Goal: Navigation & Orientation: Find specific page/section

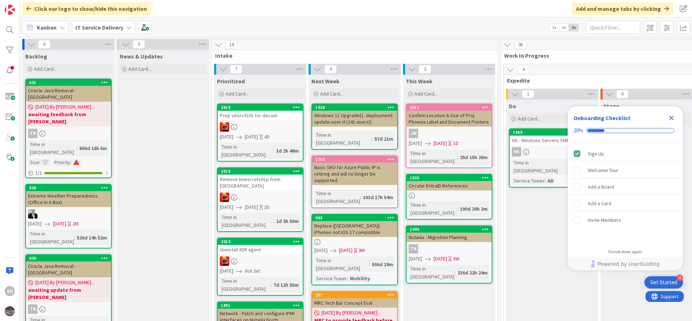
click at [673, 120] on icon "Close Checklist" at bounding box center [671, 118] width 5 height 5
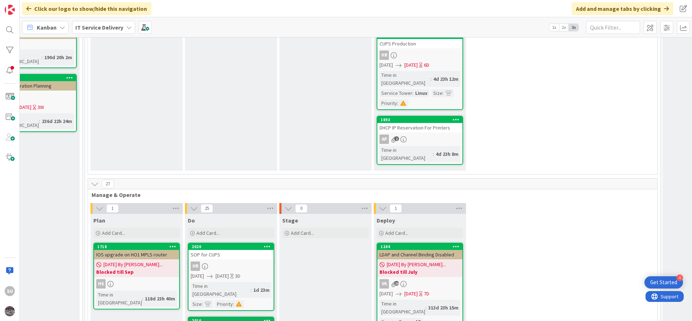
scroll to position [162, 416]
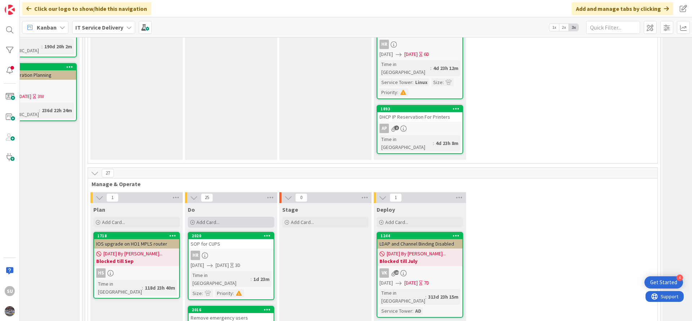
click at [192, 220] on icon at bounding box center [192, 222] width 4 height 4
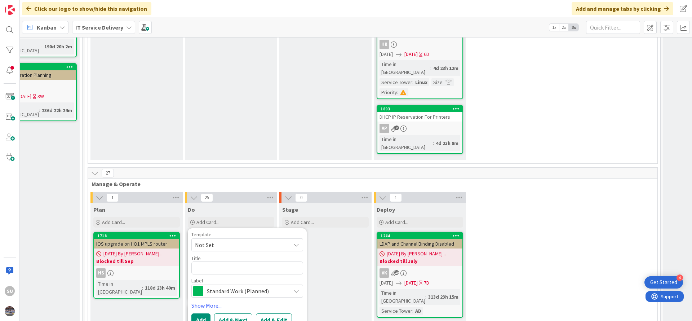
click at [211, 261] on textarea at bounding box center [247, 267] width 112 height 13
type textarea "x"
type textarea "c"
type textarea "x"
type textarea "ch"
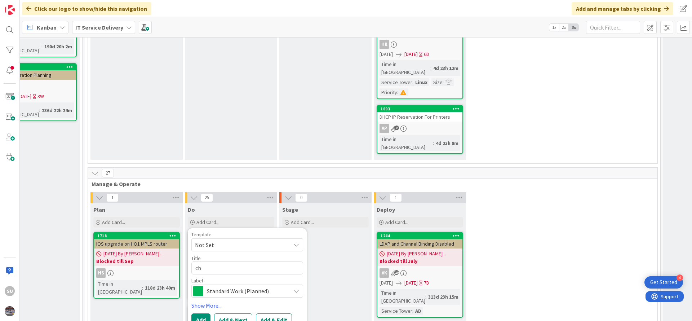
type textarea "x"
type textarea "chs"
type textarea "x"
type textarea "chss"
type textarea "x"
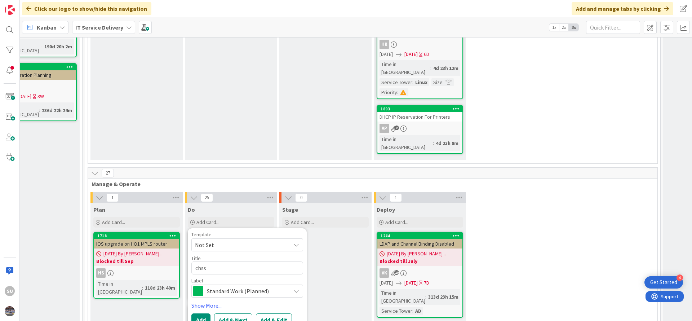
type textarea "chssr"
type textarea "x"
type textarea "chssrv"
type textarea "x"
type textarea "chssrve"
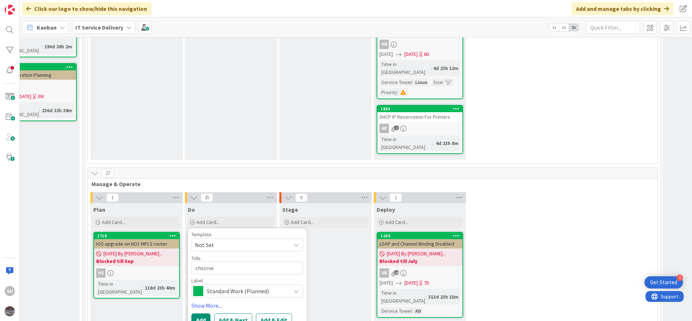
type textarea "x"
type textarea "chssrves"
type textarea "x"
type textarea "chssrvesx"
type textarea "x"
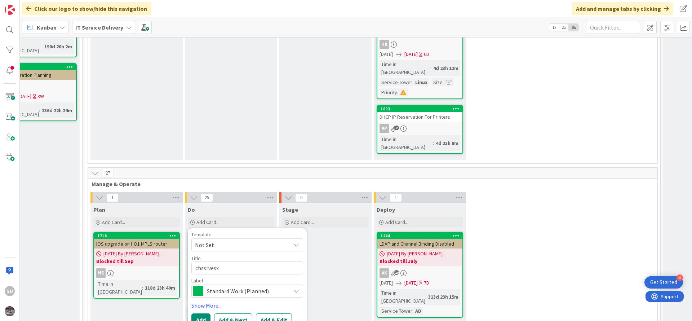
type textarea "chssrvesx1"
type textarea "x"
type textarea "chssrvesx11"
type textarea "x"
type textarea "chssrvesx11"
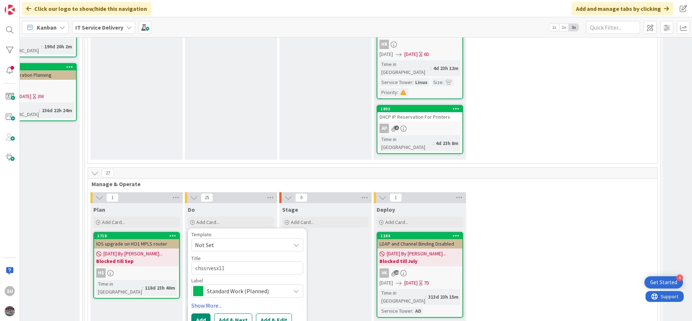
type textarea "x"
type textarea "chssrvesx11 -"
type textarea "x"
type textarea "chssrvesx11 -"
type textarea "x"
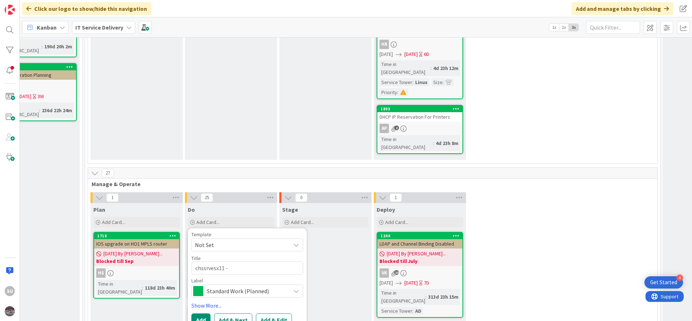
type textarea "chssrvesx11 - F"
type textarea "x"
type textarea "chssrvesx11 - Fa"
type textarea "x"
type textarea "chssrvesx11 - Fau"
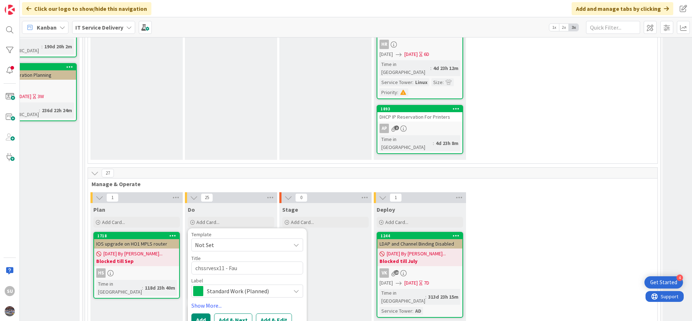
type textarea "x"
type textarea "chssrvesx11 - [PERSON_NAME]"
type textarea "x"
type textarea "chssrvesx11 - Fault"
type textarea "x"
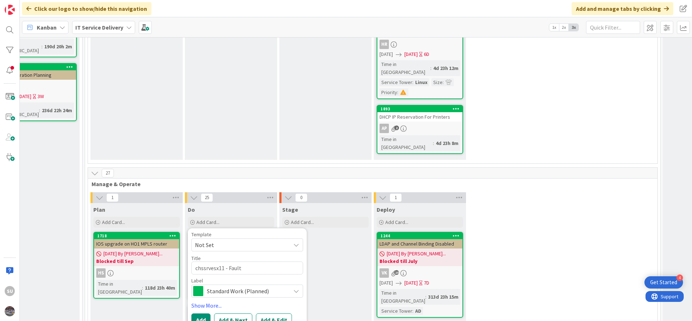
type textarea "chssrvesx11 - Faulty"
type textarea "x"
type textarea "chssrvesx11 - Faulty"
type textarea "x"
type textarea "chssrvesx11 - Faulty N"
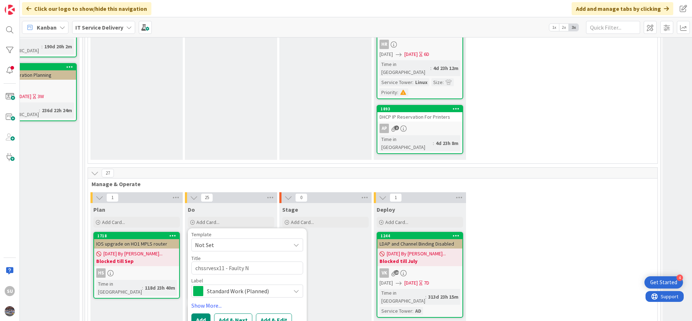
type textarea "x"
type textarea "chssrvesx11 - Faulty NI"
type textarea "x"
type textarea "chssrvesx11 - [PERSON_NAME]"
type textarea "x"
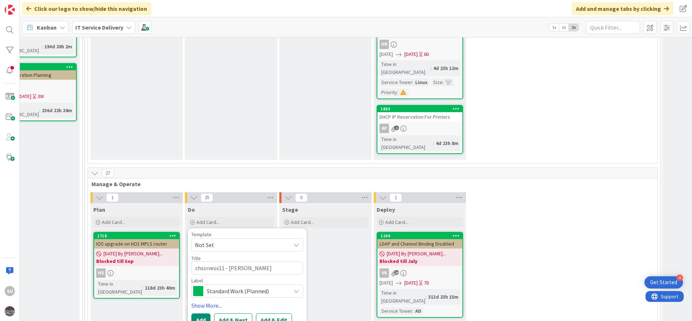
type textarea "chssrvesx11 - [PERSON_NAME]"
type textarea "x"
type textarea "chssrvesx11 - Faulty NIC c"
type textarea "x"
type textarea "chssrvesx11 - Faulty NIC ca"
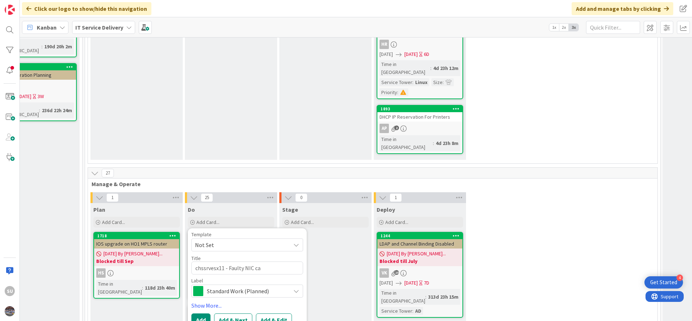
type textarea "x"
type textarea "chssrvesx11 - Faulty NIC car"
type textarea "x"
type textarea "chssrvesx11 - Faulty NIC card"
type textarea "x"
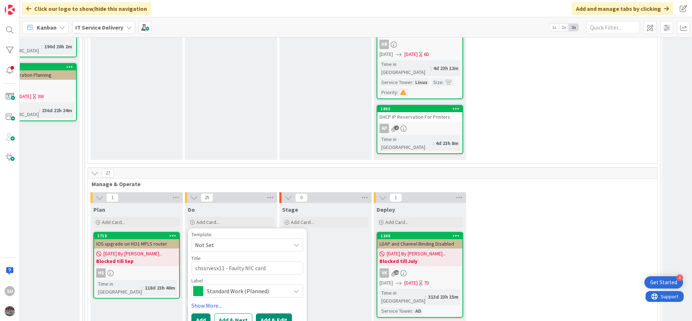
type textarea "chssrvesx11 - Faulty NIC card"
click at [274, 313] on button "Add & Edit" at bounding box center [274, 319] width 36 height 13
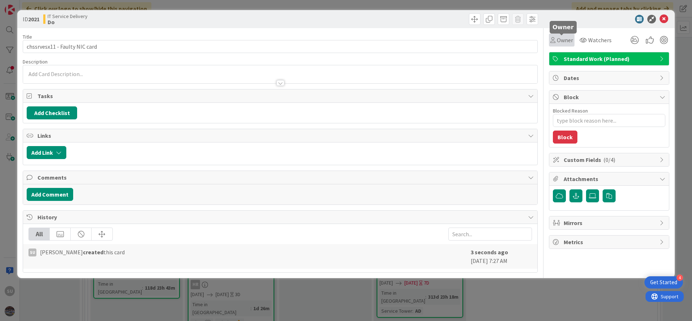
click at [556, 37] on div "Owner" at bounding box center [561, 40] width 23 height 9
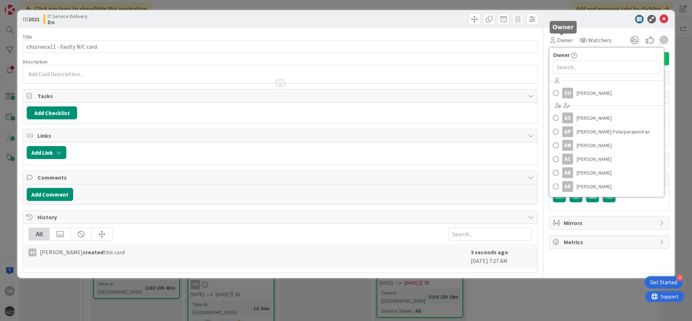
type textarea "x"
click at [561, 66] on input "text" at bounding box center [606, 67] width 107 height 13
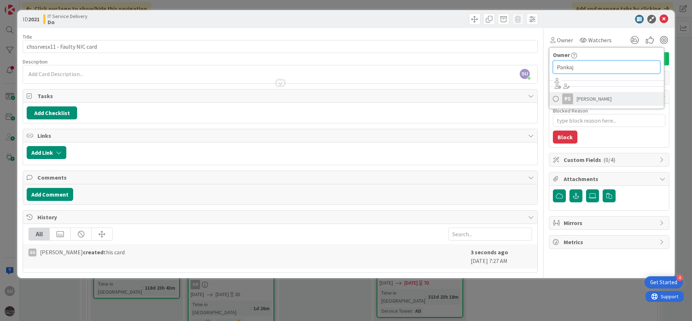
type input "Pankaj"
click at [556, 100] on span at bounding box center [556, 98] width 6 height 11
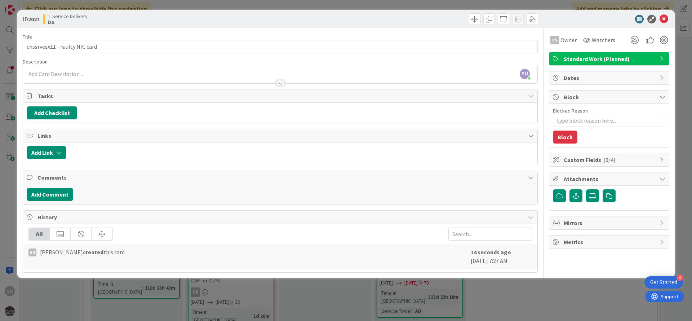
type textarea "x"
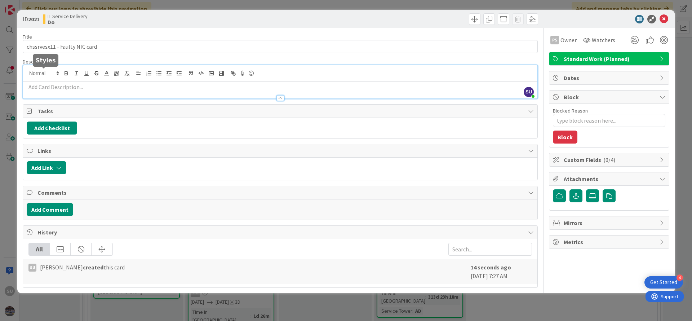
click at [35, 72] on div "SU [PERSON_NAME] just joined" at bounding box center [280, 81] width 514 height 33
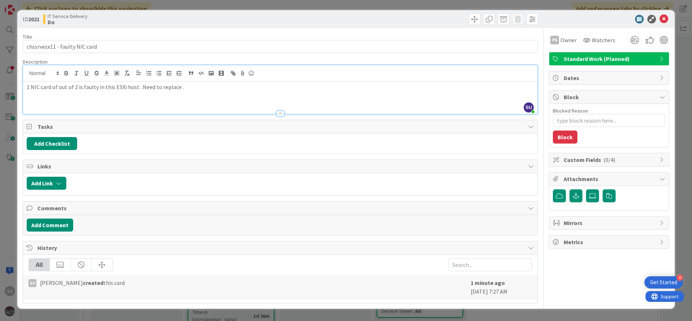
click at [29, 87] on p "1 NIC card of out of 2 is faulty in this ESXi host . Need to replace ." at bounding box center [280, 87] width 507 height 8
click at [26, 87] on div "1 NIC card of out of 2 is faulty in this ESXi host . Need to replace ." at bounding box center [280, 97] width 514 height 32
click at [33, 87] on p at bounding box center [280, 87] width 507 height 8
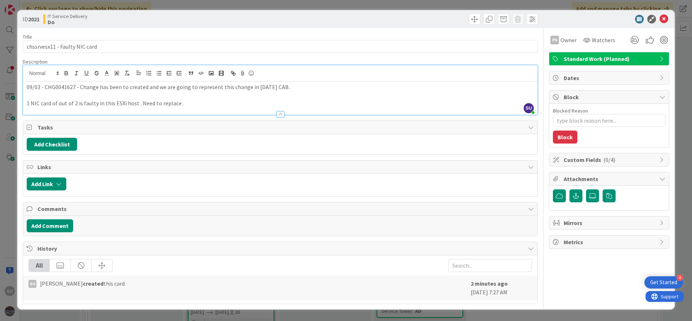
click at [35, 92] on p at bounding box center [280, 95] width 507 height 8
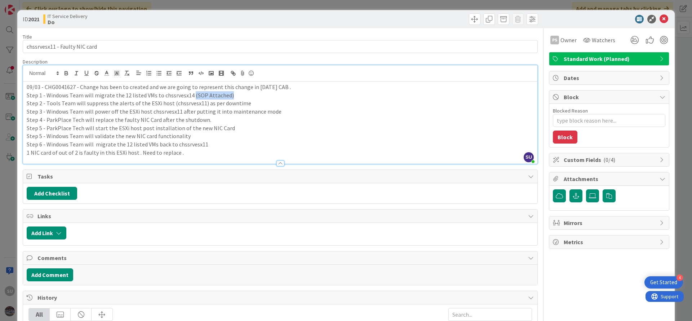
drag, startPoint x: 189, startPoint y: 97, endPoint x: 227, endPoint y: 99, distance: 38.2
click at [227, 99] on div "09/03 - CHG0041627 - Change has been to created and we are going to represent t…" at bounding box center [280, 122] width 514 height 82
click at [206, 145] on p "Step 6 - Windows Team will migrate the 12 listed VMs back to chssrvesx11" at bounding box center [280, 144] width 507 height 8
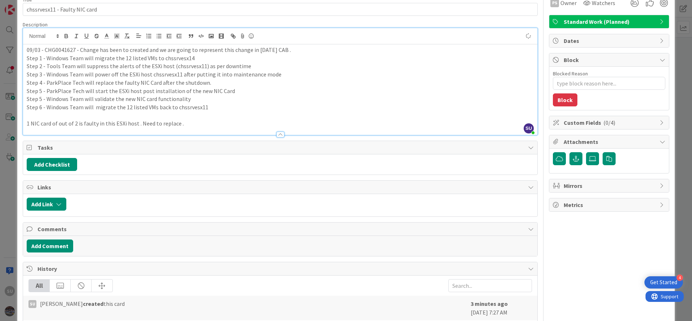
scroll to position [54, 0]
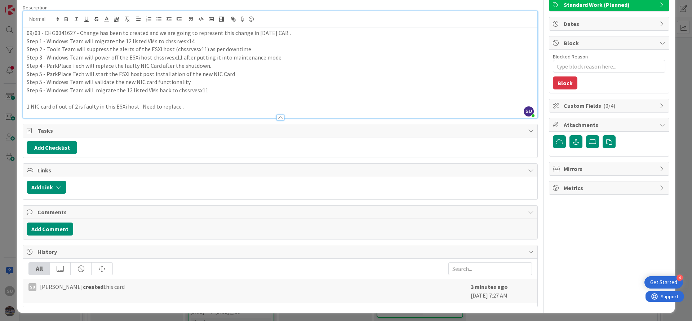
click at [187, 106] on p "1 NIC card of out of 2 is faulty in this ESXi host . Need to replace ." at bounding box center [280, 106] width 507 height 8
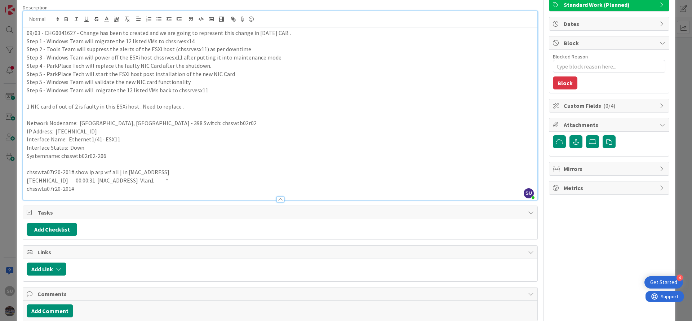
scroll to position [0, 0]
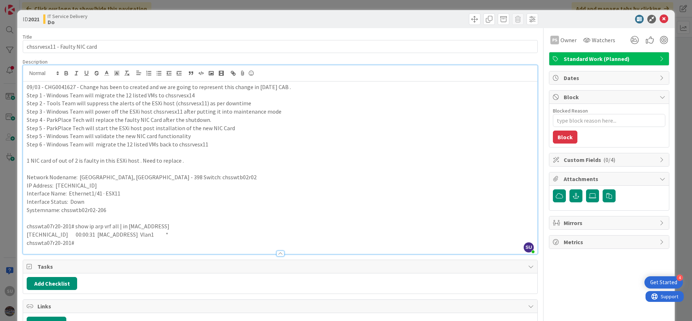
click at [660, 177] on icon at bounding box center [663, 179] width 6 height 6
click at [660, 179] on icon at bounding box center [663, 179] width 6 height 6
click at [586, 192] on label at bounding box center [592, 195] width 13 height 13
click at [586, 189] on input "file" at bounding box center [586, 189] width 0 height 0
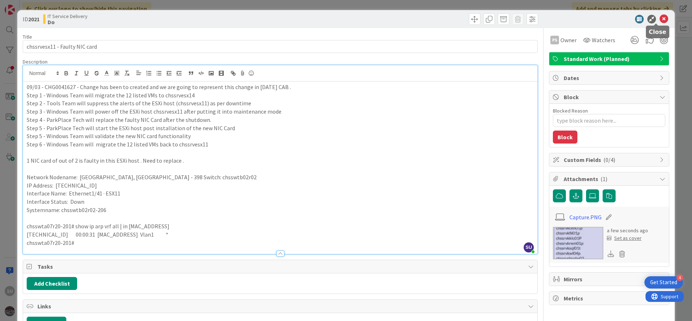
click at [660, 19] on icon at bounding box center [664, 19] width 9 height 9
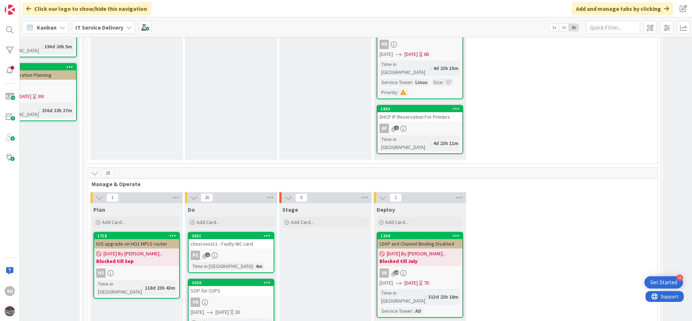
scroll to position [0, 416]
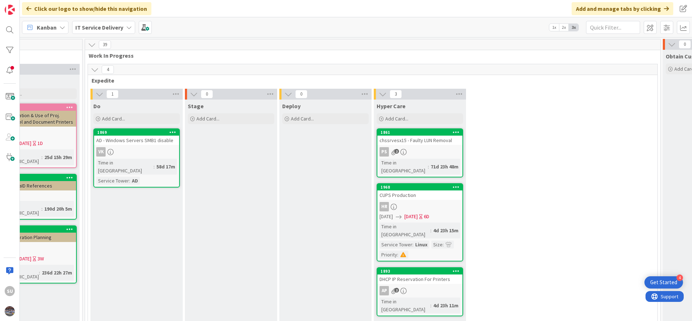
click at [432, 154] on div "PS 2" at bounding box center [419, 151] width 85 height 9
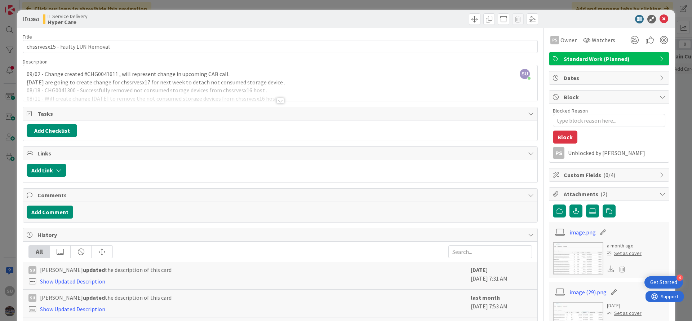
click at [276, 101] on div at bounding box center [280, 101] width 8 height 6
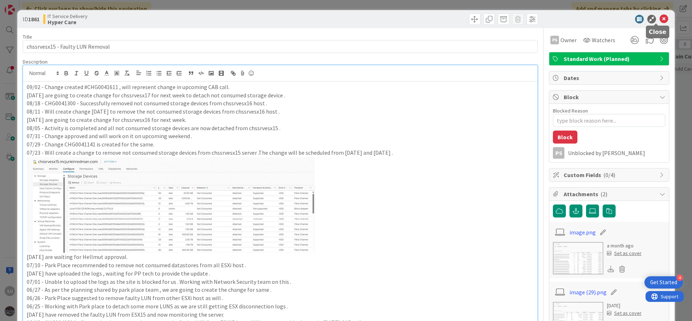
click at [660, 19] on icon at bounding box center [664, 19] width 9 height 9
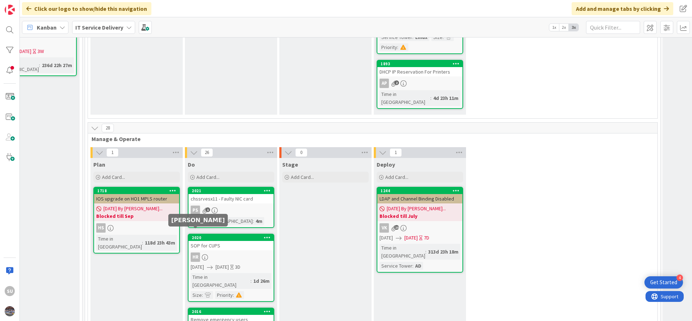
scroll to position [216, 416]
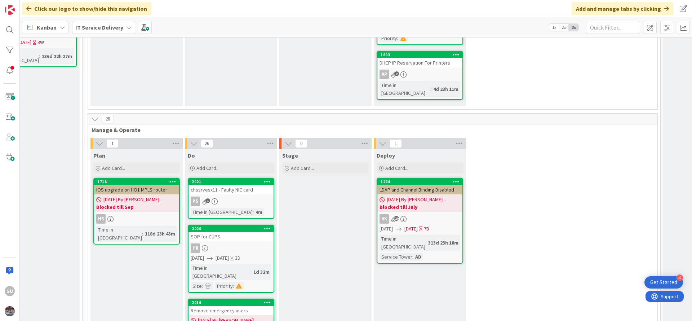
click at [265, 196] on div "PS 1" at bounding box center [230, 200] width 85 height 9
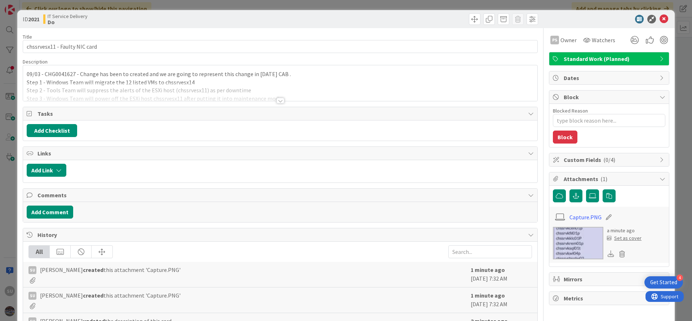
click at [278, 101] on div at bounding box center [280, 101] width 8 height 6
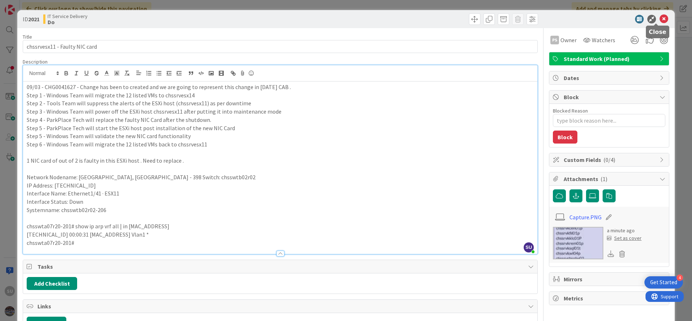
click at [660, 18] on icon at bounding box center [664, 19] width 9 height 9
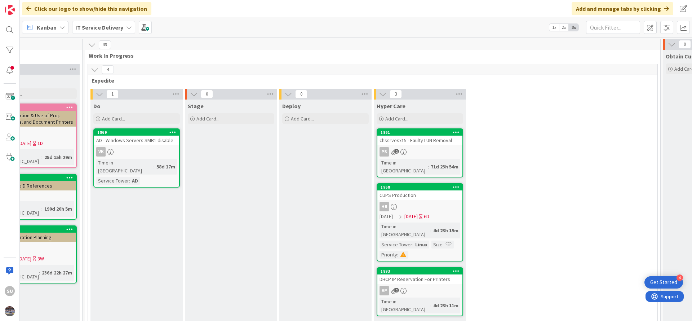
click at [434, 153] on div "PS 2" at bounding box center [419, 151] width 85 height 9
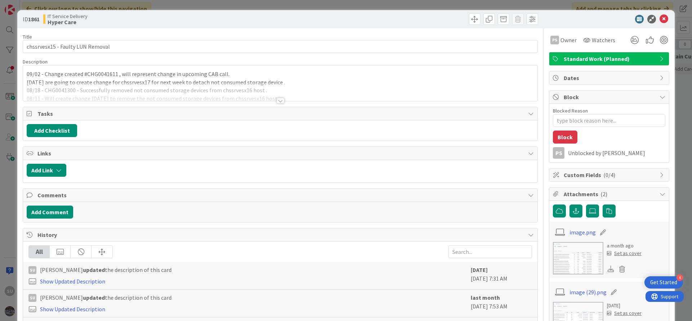
click at [278, 100] on div at bounding box center [280, 101] width 8 height 6
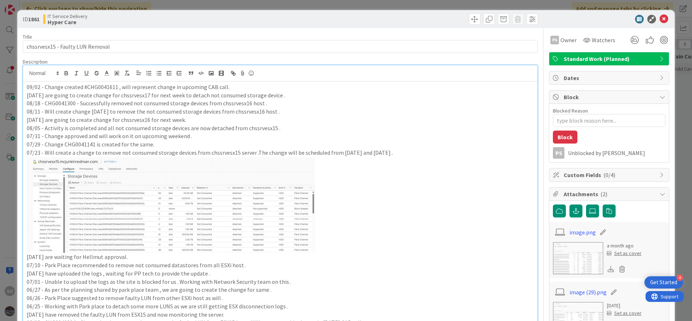
click at [135, 94] on p "[DATE] are going to create change for chssrvesx17 for next week to detach not c…" at bounding box center [280, 95] width 507 height 8
click at [104, 88] on p "09/02 - Change created #CHG0041611 , will represent change in upcoming CAB call." at bounding box center [280, 87] width 507 height 8
click at [95, 88] on p "09/02 - Change created #CHG0041611 , will represent change in upcoming CAB call." at bounding box center [280, 87] width 507 height 8
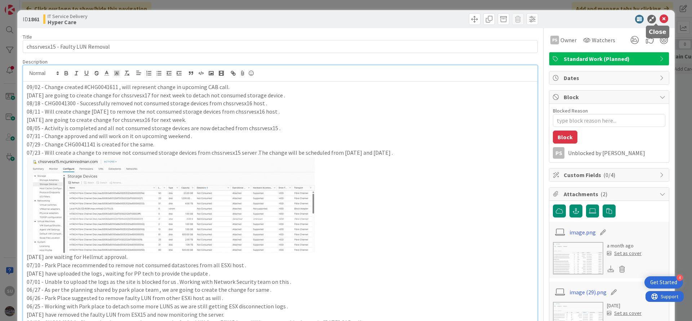
click at [660, 22] on icon at bounding box center [664, 19] width 9 height 9
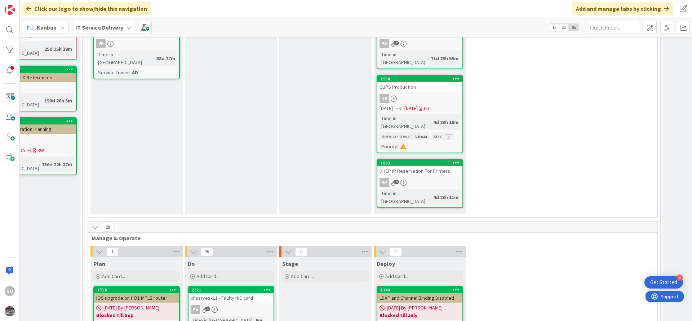
scroll to position [0, 416]
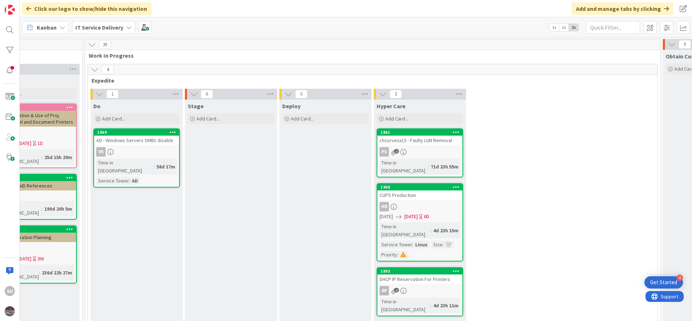
click at [434, 149] on div "PS 2" at bounding box center [419, 151] width 85 height 9
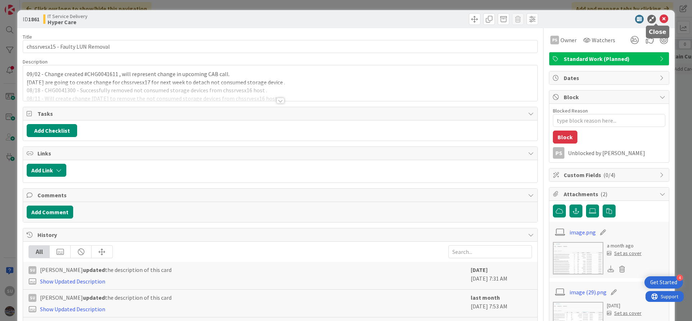
click at [660, 17] on icon at bounding box center [664, 19] width 9 height 9
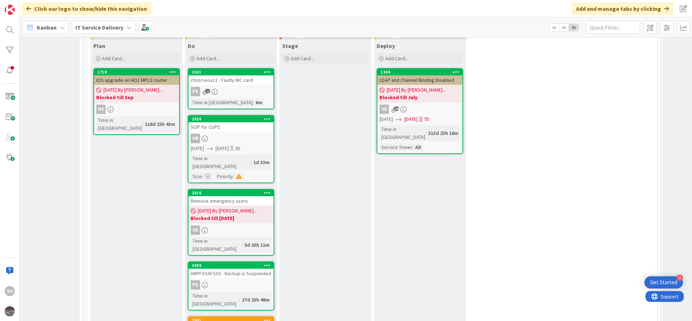
scroll to position [270, 416]
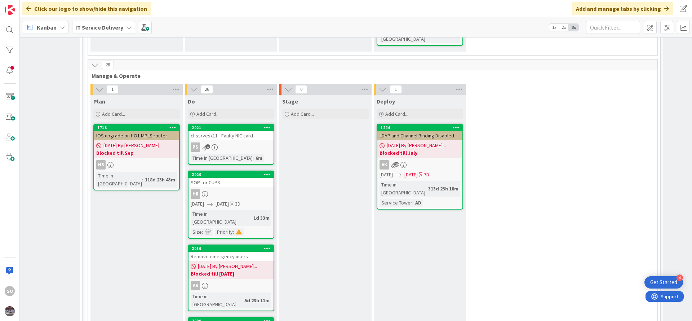
click at [246, 142] on div "PS 1" at bounding box center [230, 146] width 85 height 9
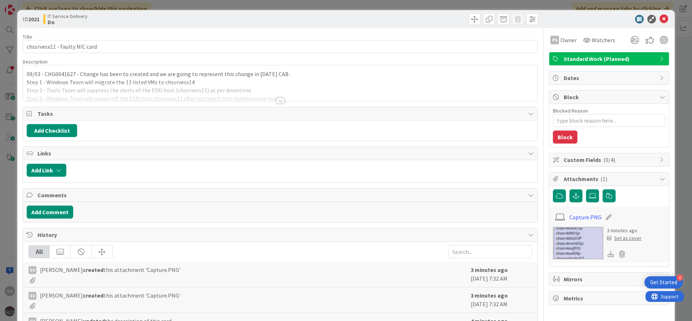
type textarea "x"
click at [279, 100] on div at bounding box center [280, 101] width 8 height 6
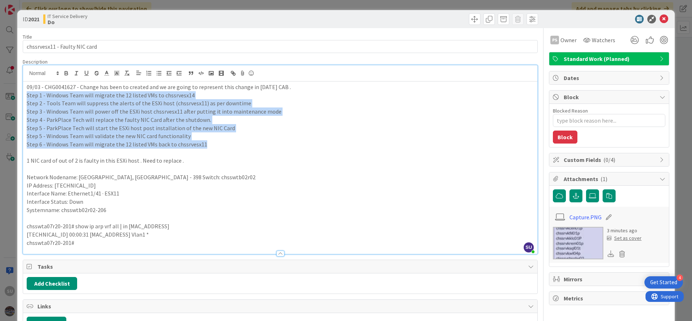
drag, startPoint x: 206, startPoint y: 146, endPoint x: 22, endPoint y: 94, distance: 191.0
click at [23, 94] on div "SU [PERSON_NAME] just joined 09/03 - CHG0041627 - Change has been to created an…" at bounding box center [280, 159] width 515 height 189
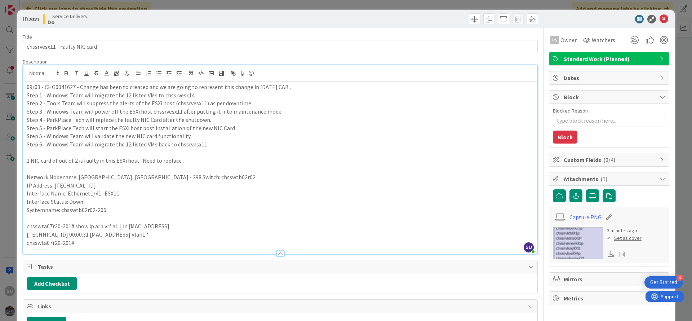
click at [225, 165] on p at bounding box center [280, 169] width 507 height 8
drag, startPoint x: 72, startPoint y: 159, endPoint x: 54, endPoint y: 161, distance: 18.1
click at [54, 161] on p "1 NIC card of out of 2 is faulty in this ESXi host . Need to replace ." at bounding box center [280, 160] width 507 height 8
drag, startPoint x: 107, startPoint y: 162, endPoint x: 96, endPoint y: 162, distance: 11.2
click at [96, 162] on p "1 NIC card out of 2 is faulty in this ESXi host . Need to replace ." at bounding box center [280, 160] width 507 height 8
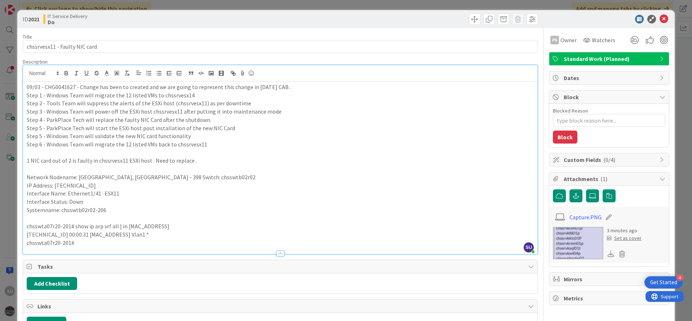
click at [153, 161] on p "1 NIC card out of 2 is faulty in chssrvesx11 ESXi host . Need to replace ." at bounding box center [280, 160] width 507 height 8
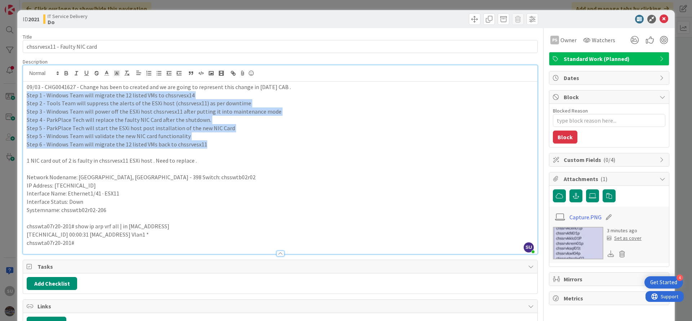
drag, startPoint x: 204, startPoint y: 145, endPoint x: 24, endPoint y: 97, distance: 186.9
click at [24, 97] on div "09/03 - CHG0041627 - Change has been to created and we are going to represent t…" at bounding box center [280, 167] width 514 height 172
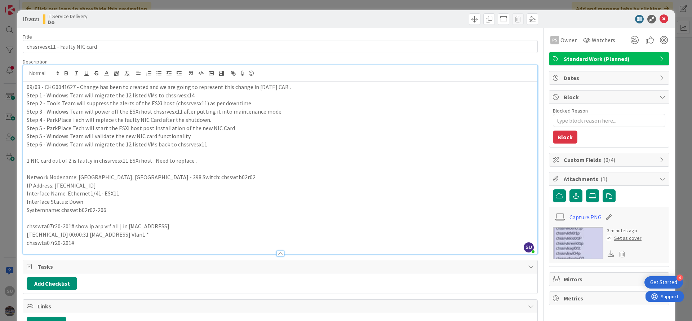
click at [58, 86] on p "09/03 - CHG0041627 - Change has been to created and we are going to represent t…" at bounding box center [280, 87] width 507 height 8
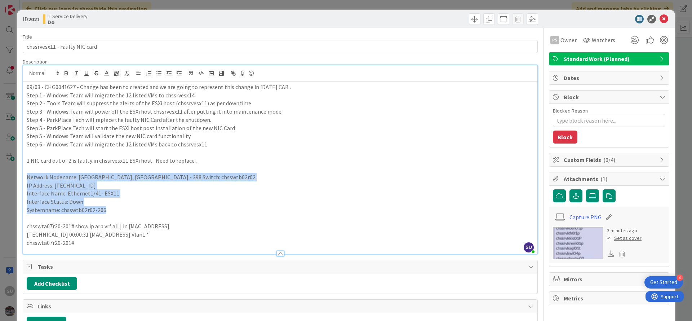
drag, startPoint x: 111, startPoint y: 209, endPoint x: 20, endPoint y: 179, distance: 95.4
click at [20, 179] on div "ID 2021 IT Service Delivery Do Title 30 / 128 chssrvesx11 - Faulty NIC card Des…" at bounding box center [345, 281] width 657 height 543
click at [572, 244] on img at bounding box center [578, 243] width 50 height 32
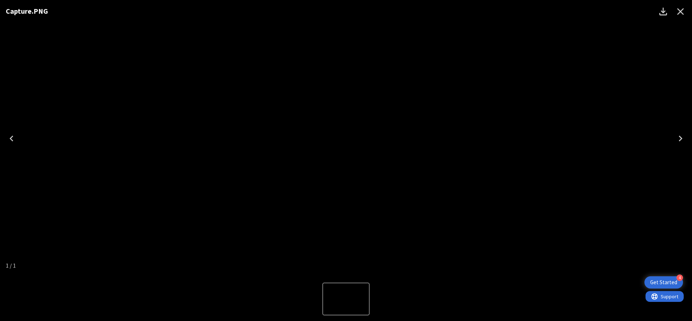
click at [582, 179] on div "Capture.PNG" at bounding box center [346, 138] width 692 height 277
click at [629, 190] on div "Capture.PNG" at bounding box center [346, 138] width 692 height 277
click at [661, 78] on div "Capture.PNG" at bounding box center [346, 138] width 692 height 277
click at [680, 49] on div "Capture.PNG" at bounding box center [346, 138] width 692 height 277
click at [683, 13] on icon "Close" at bounding box center [681, 12] width 12 height 12
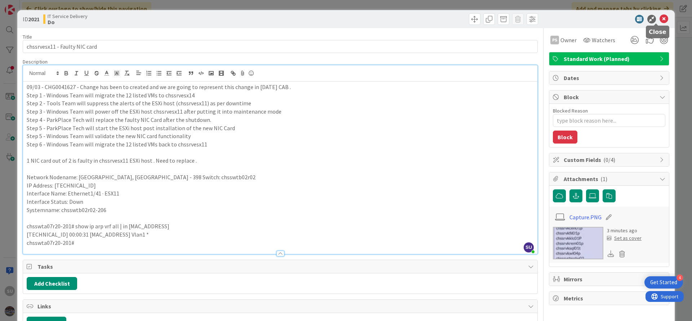
click at [660, 20] on icon at bounding box center [664, 19] width 9 height 9
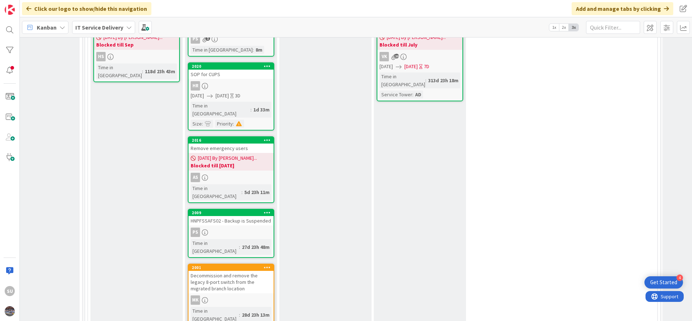
click at [237, 227] on div "PS" at bounding box center [230, 231] width 85 height 9
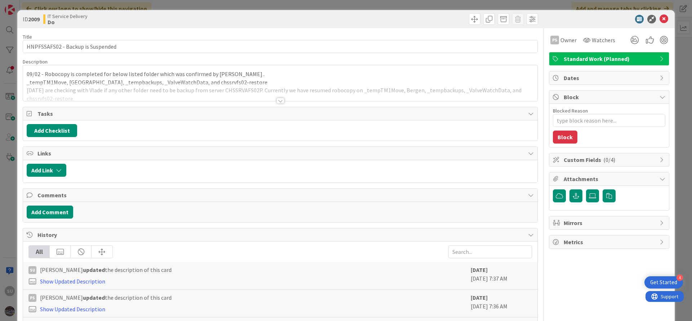
click at [277, 101] on div at bounding box center [280, 101] width 8 height 6
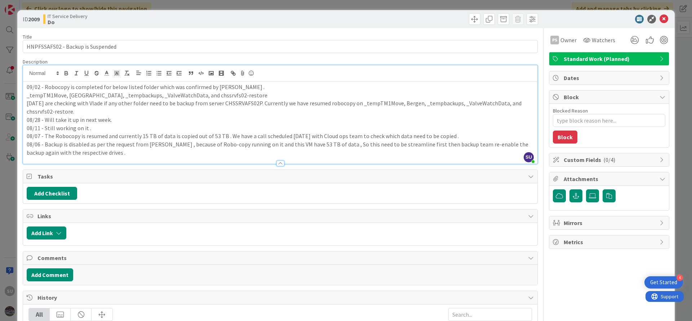
click at [26, 87] on div "09/02 - Robocopy is completed for below listed folder which was confirmed by [P…" at bounding box center [280, 122] width 514 height 82
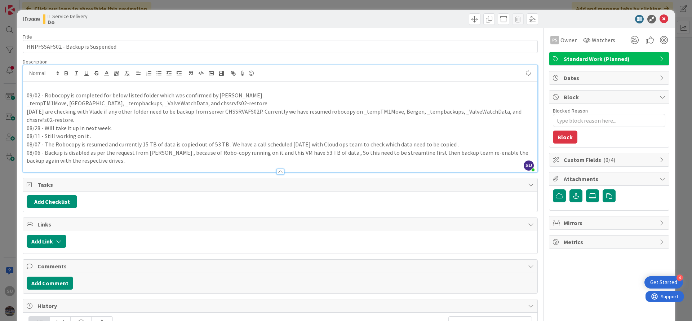
type textarea "x"
click at [660, 20] on icon at bounding box center [664, 19] width 9 height 9
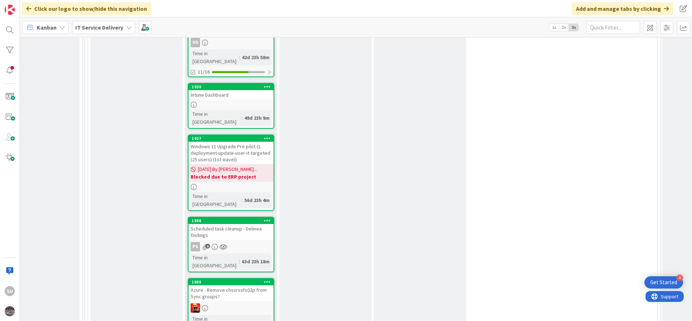
scroll to position [1135, 416]
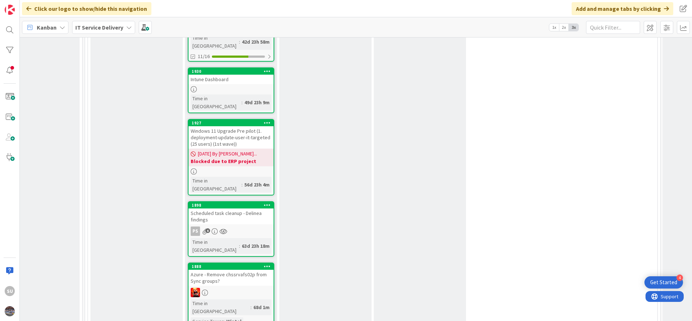
click at [236, 226] on div "PS 6" at bounding box center [230, 230] width 85 height 9
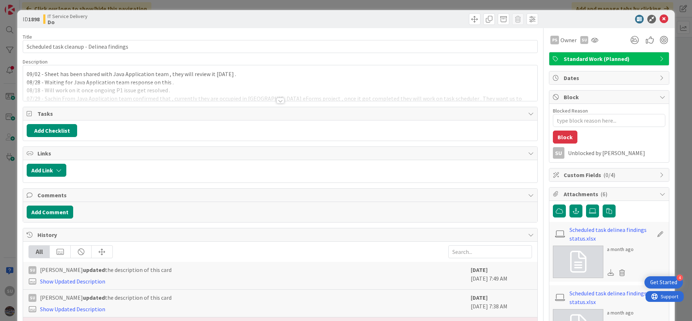
click at [276, 100] on div at bounding box center [280, 101] width 8 height 6
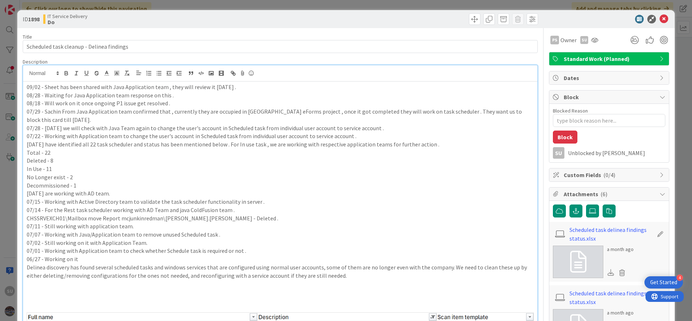
click at [25, 85] on div "09/02 - Sheet has been shared with Java Application team , they will review it …" at bounding box center [280, 298] width 514 height 435
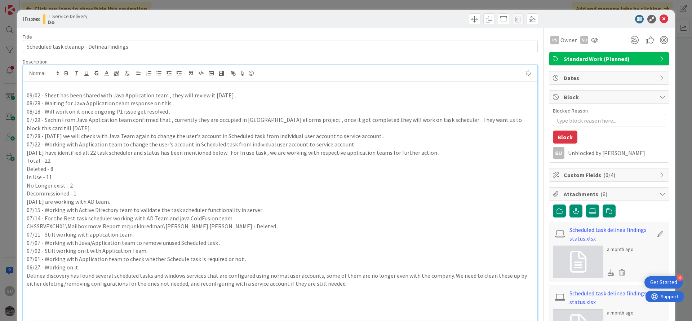
type textarea "x"
click at [46, 86] on p "09/03 - java Application team disabled the Scheduled task from server , current…" at bounding box center [280, 87] width 507 height 8
click at [255, 157] on p "Total - 22" at bounding box center [280, 160] width 507 height 8
type textarea "x"
click at [660, 18] on icon at bounding box center [664, 19] width 9 height 9
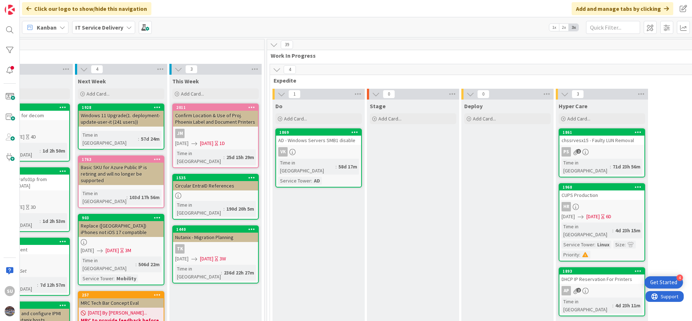
scroll to position [0, 234]
